Goal: Task Accomplishment & Management: Complete application form

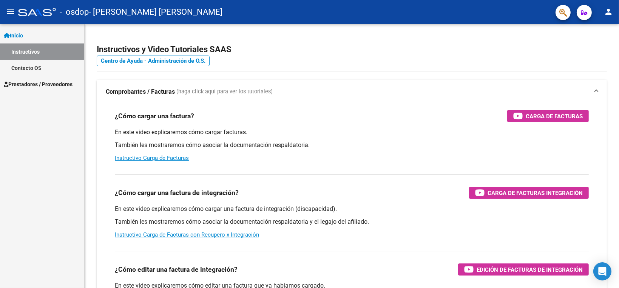
click at [39, 84] on span "Prestadores / Proveedores" at bounding box center [38, 84] width 69 height 8
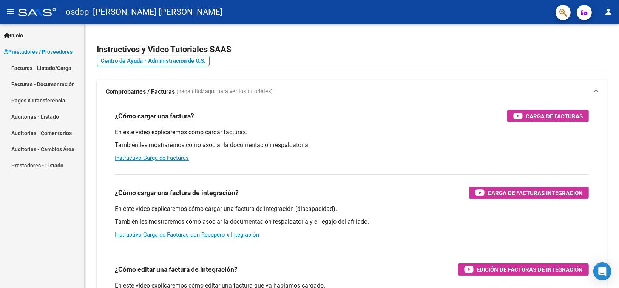
click at [45, 67] on link "Facturas - Listado/Carga" at bounding box center [42, 68] width 84 height 16
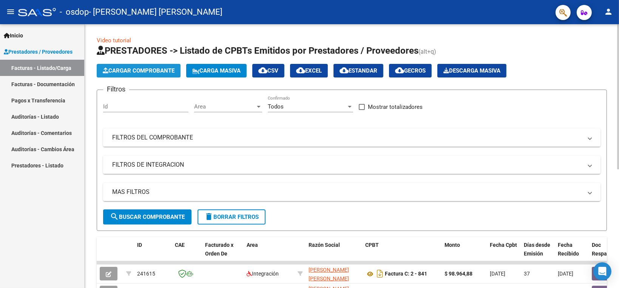
click at [142, 71] on span "Cargar Comprobante" at bounding box center [139, 70] width 72 height 7
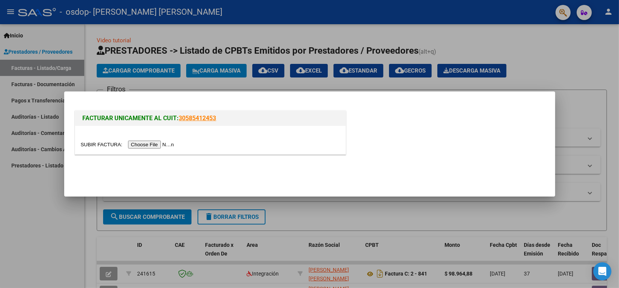
click at [153, 141] on input "file" at bounding box center [129, 145] width 96 height 8
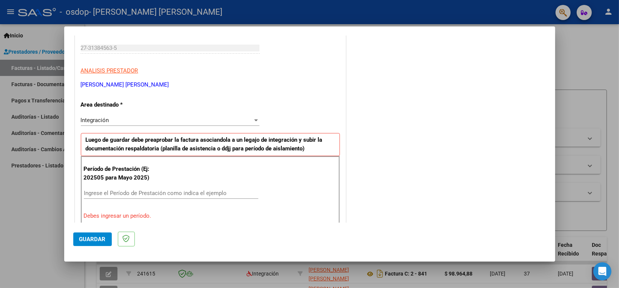
scroll to position [151, 0]
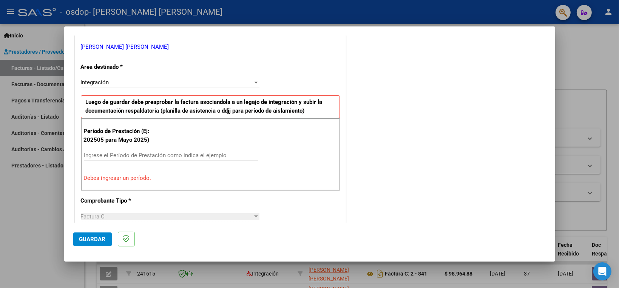
click at [125, 152] on input "Ingrese el Período de Prestación como indica el ejemplo" at bounding box center [171, 155] width 175 height 7
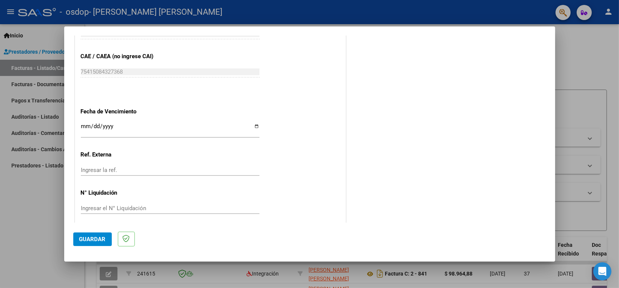
scroll to position [477, 0]
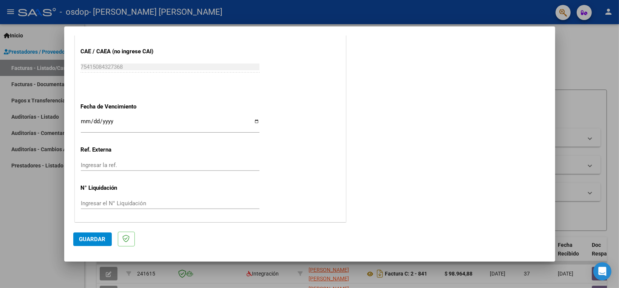
type input "202509"
click at [101, 238] on span "Guardar" at bounding box center [92, 239] width 26 height 7
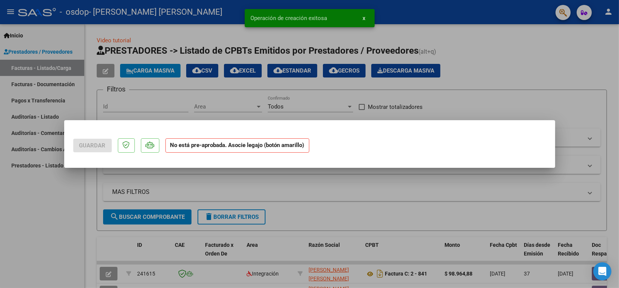
scroll to position [0, 0]
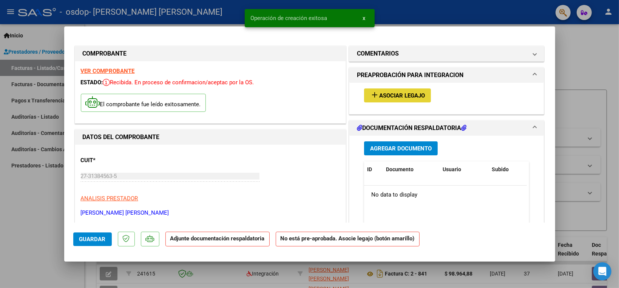
click at [413, 94] on span "Asociar Legajo" at bounding box center [402, 95] width 46 height 7
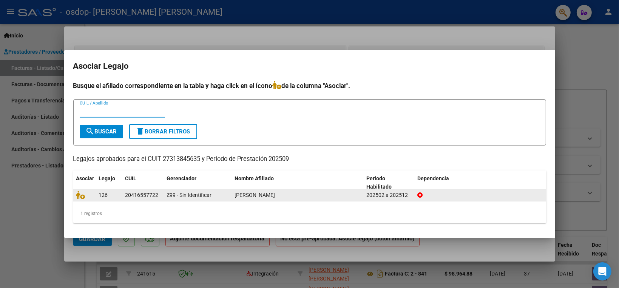
click at [373, 196] on div "202502 a 202512" at bounding box center [388, 195] width 45 height 9
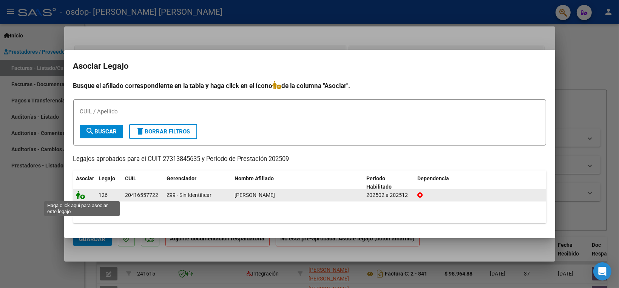
click at [84, 196] on icon at bounding box center [80, 195] width 9 height 8
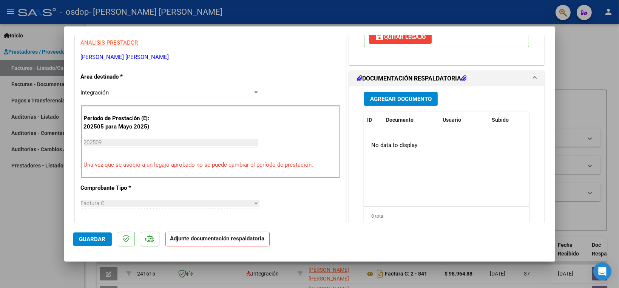
scroll to position [151, 0]
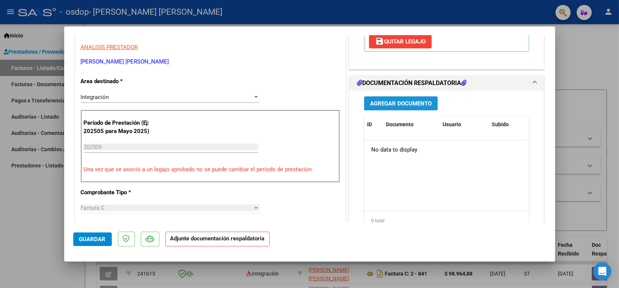
click at [386, 102] on span "Agregar Documento" at bounding box center [401, 103] width 62 height 7
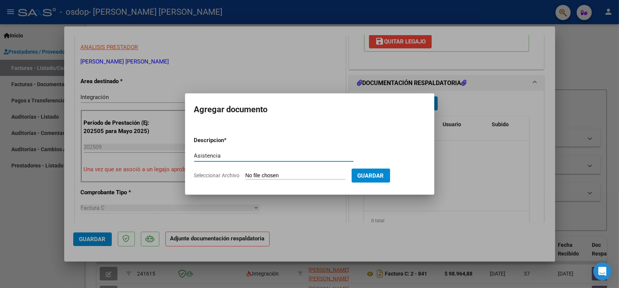
type input "Asistencia"
click at [263, 175] on input "Seleccionar Archivo" at bounding box center [296, 175] width 100 height 7
type input "C:\fakepath\Asistencia Pinolini.pdf"
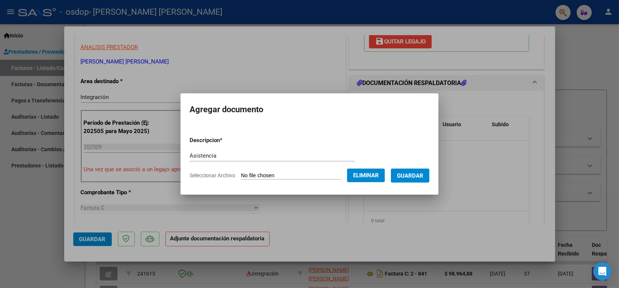
click at [413, 176] on span "Guardar" at bounding box center [410, 175] width 26 height 7
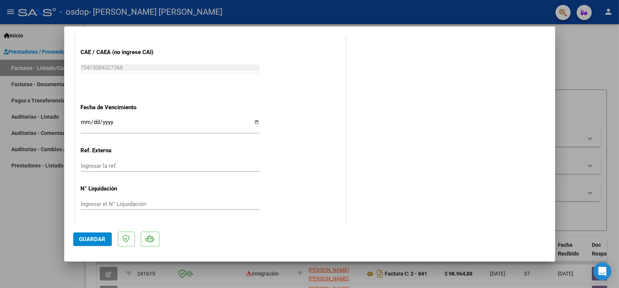
scroll to position [488, 0]
click at [90, 243] on button "Guardar" at bounding box center [92, 239] width 39 height 14
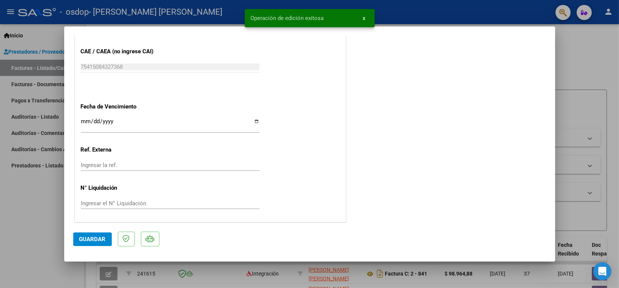
click at [565, 62] on div at bounding box center [309, 144] width 619 height 288
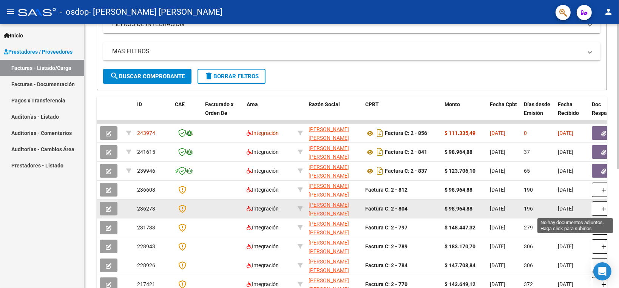
scroll to position [65, 0]
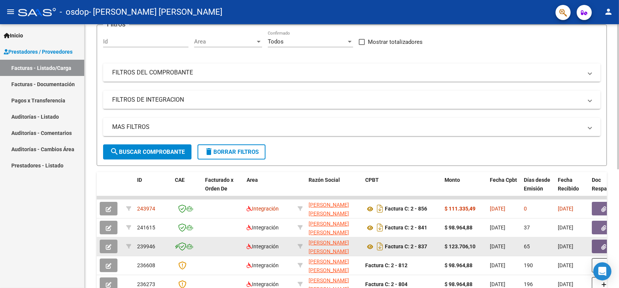
click at [589, 248] on datatable-body-cell at bounding box center [611, 246] width 45 height 19
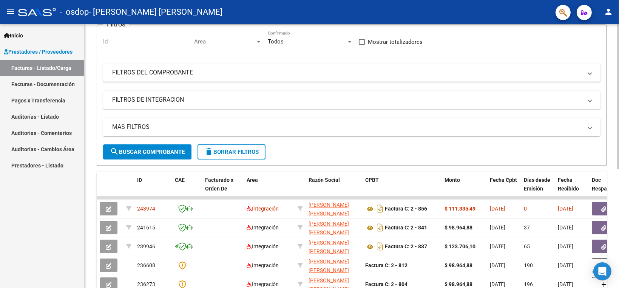
scroll to position [216, 0]
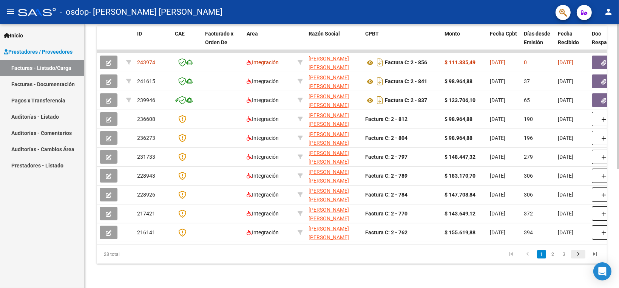
click at [579, 255] on icon "go to next page" at bounding box center [578, 254] width 10 height 9
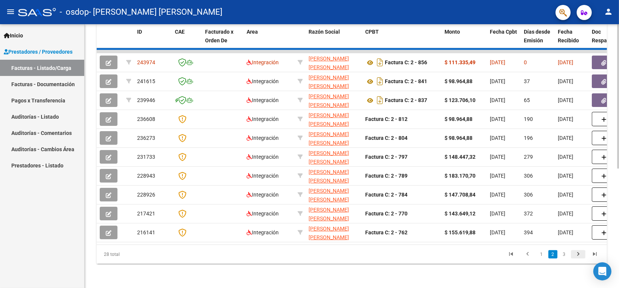
click at [579, 255] on div "28 total 1 2 3" at bounding box center [352, 254] width 510 height 19
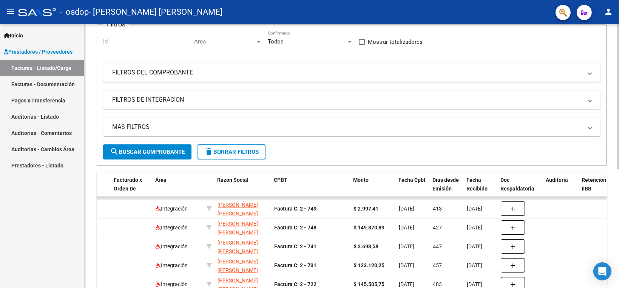
scroll to position [0, 0]
